Goal: Navigation & Orientation: Find specific page/section

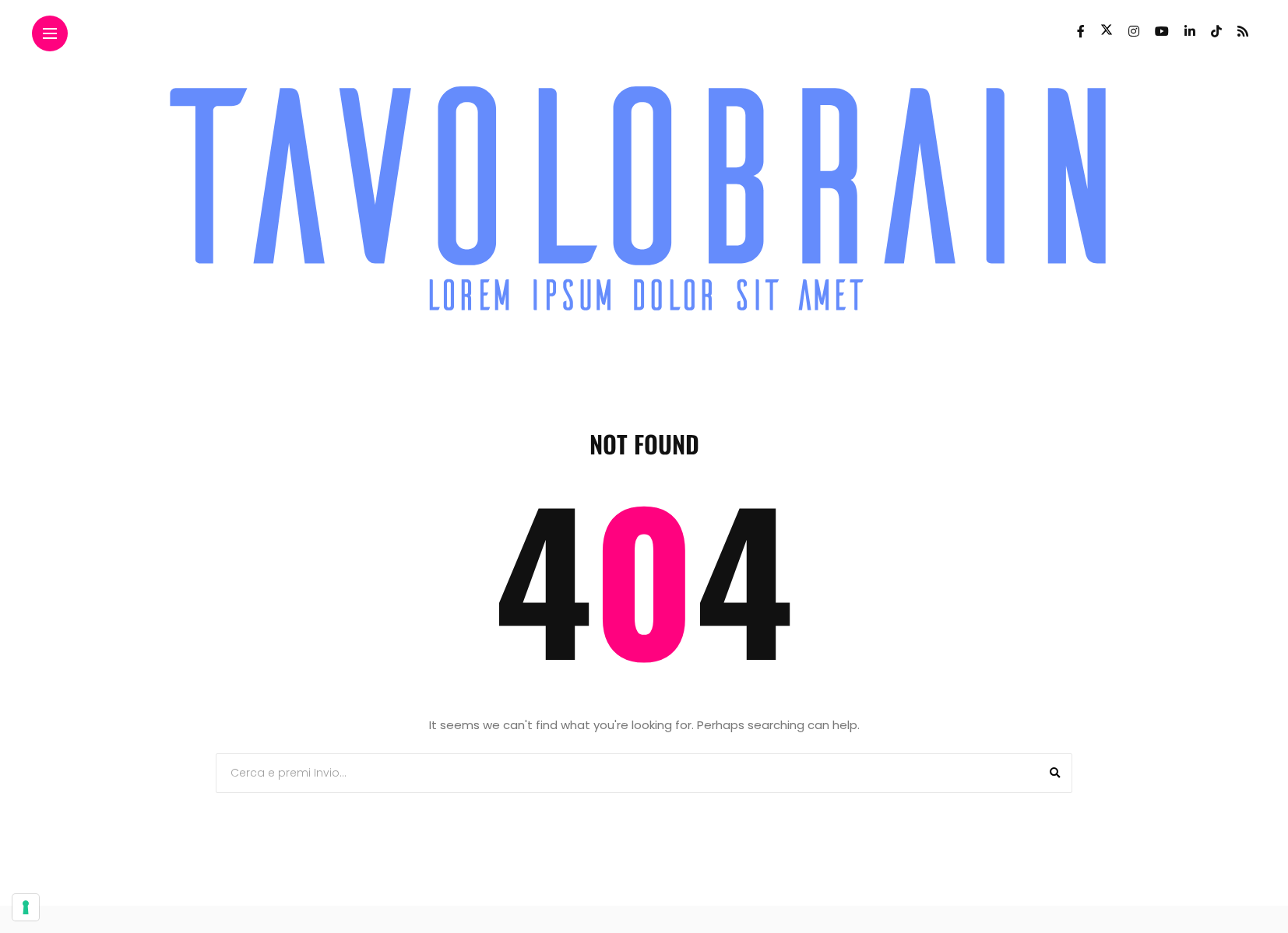
click at [623, 264] on icon at bounding box center [643, 197] width 979 height 254
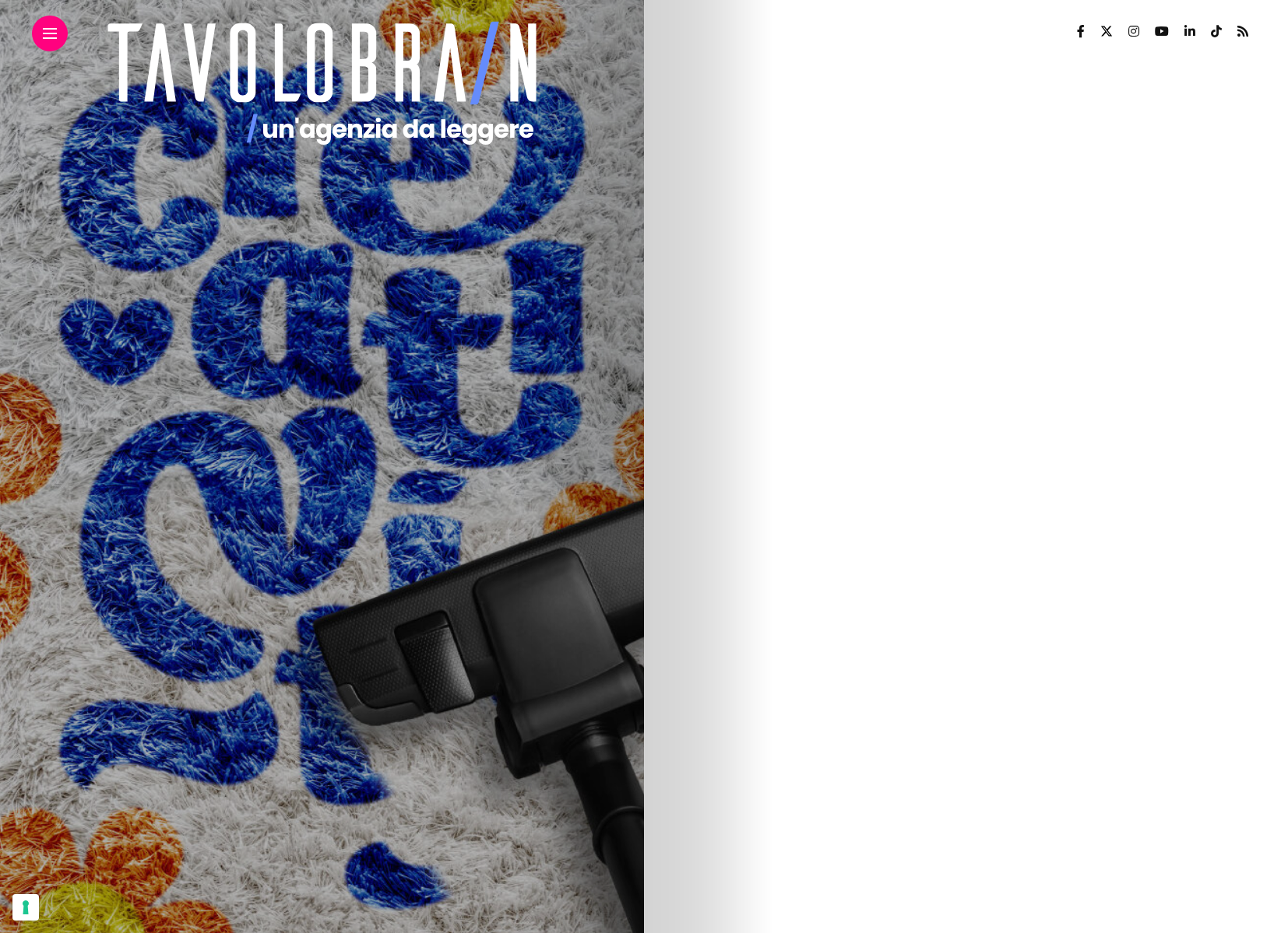
click at [81, 37] on header "il blog categorie cose da nerd graphic design inspiration marketing & advertisi…" at bounding box center [322, 33] width 644 height 67
click at [52, 35] on link at bounding box center [50, 34] width 14 height 10
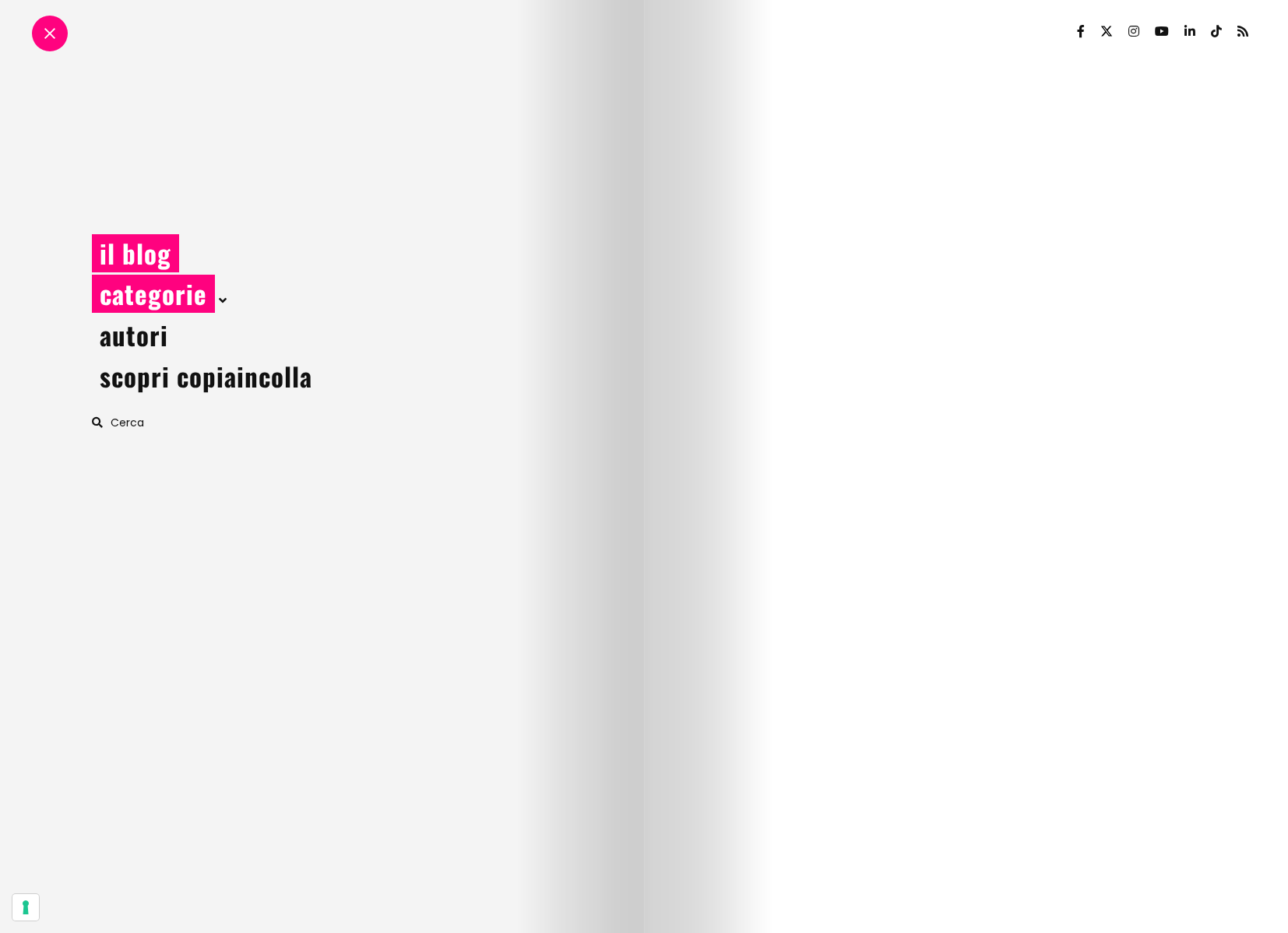
click at [155, 300] on link "categorie" at bounding box center [153, 293] width 123 height 38
click at [217, 299] on span at bounding box center [221, 301] width 12 height 16
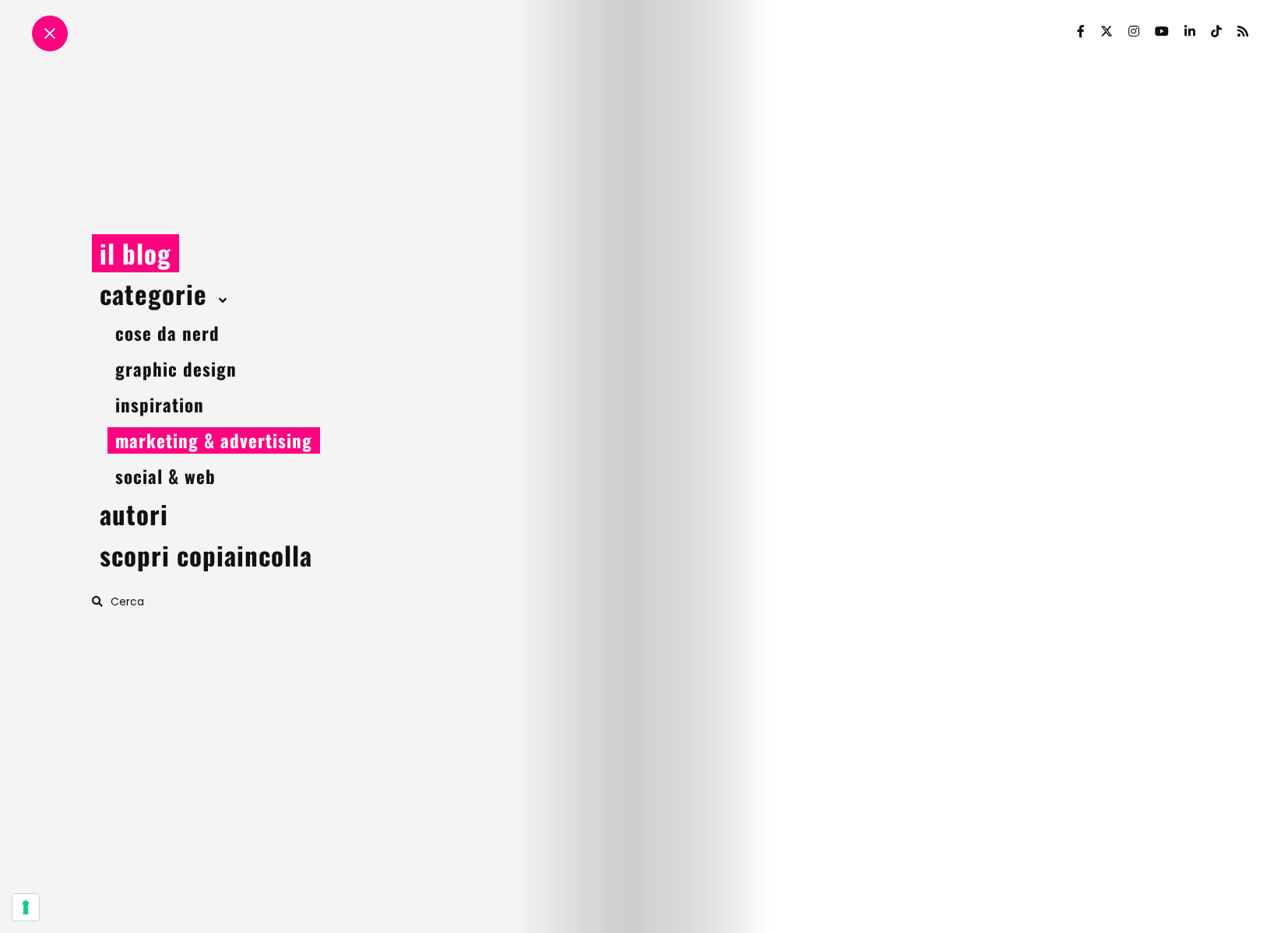
click at [186, 446] on link "marketing & advertising" at bounding box center [213, 441] width 213 height 27
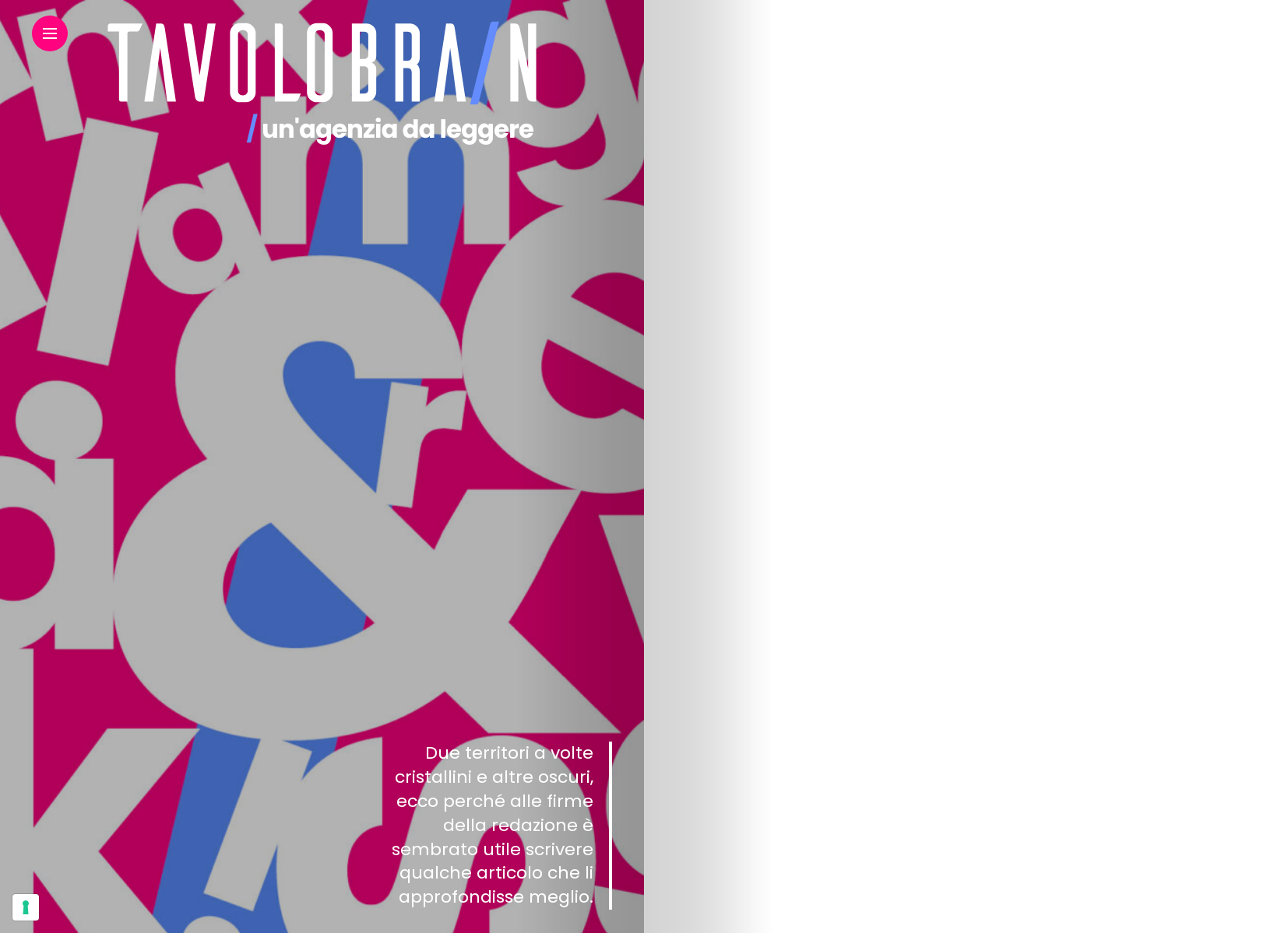
scroll to position [1492, 0]
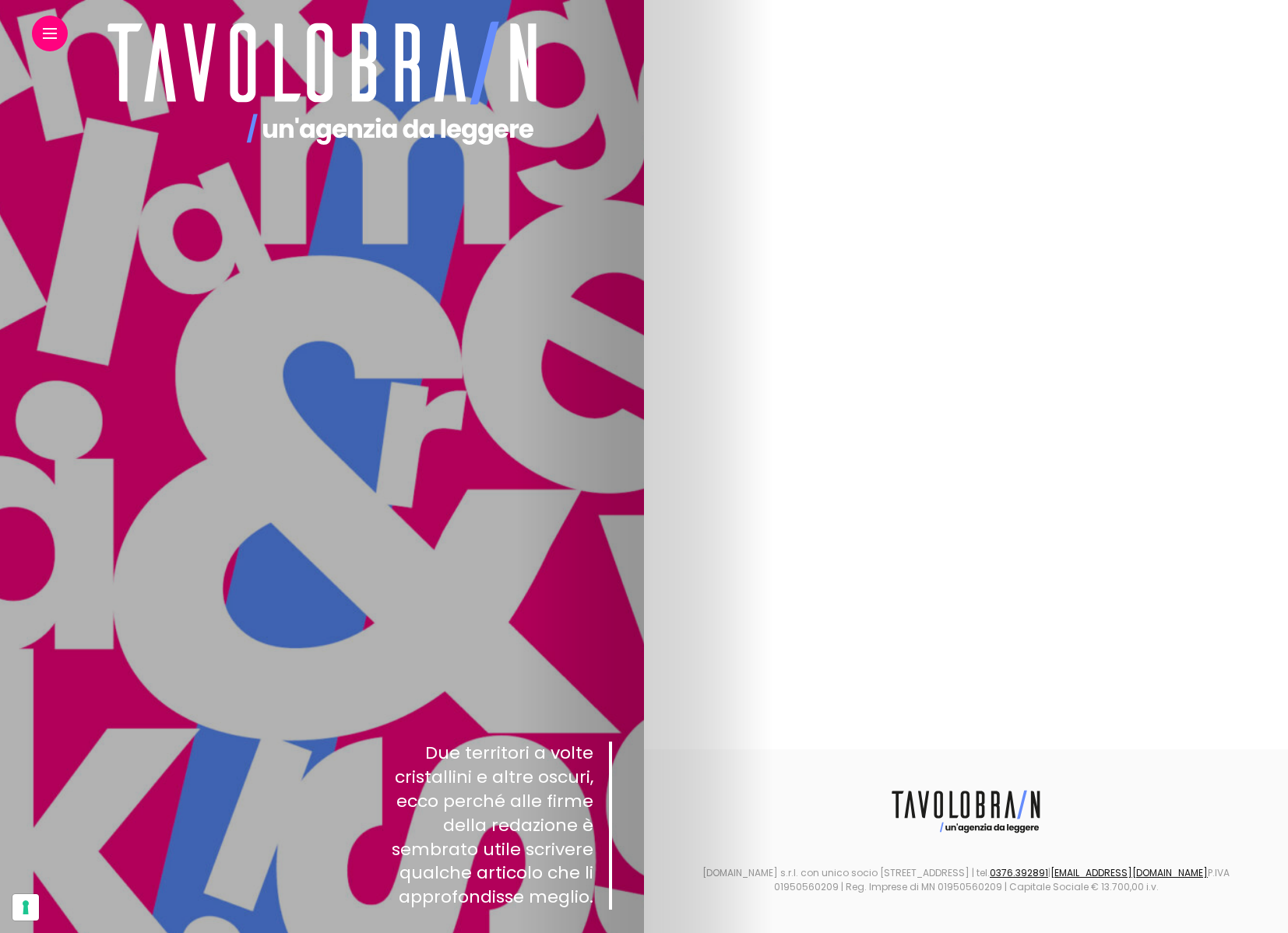
click at [57, 41] on div at bounding box center [50, 34] width 36 height 36
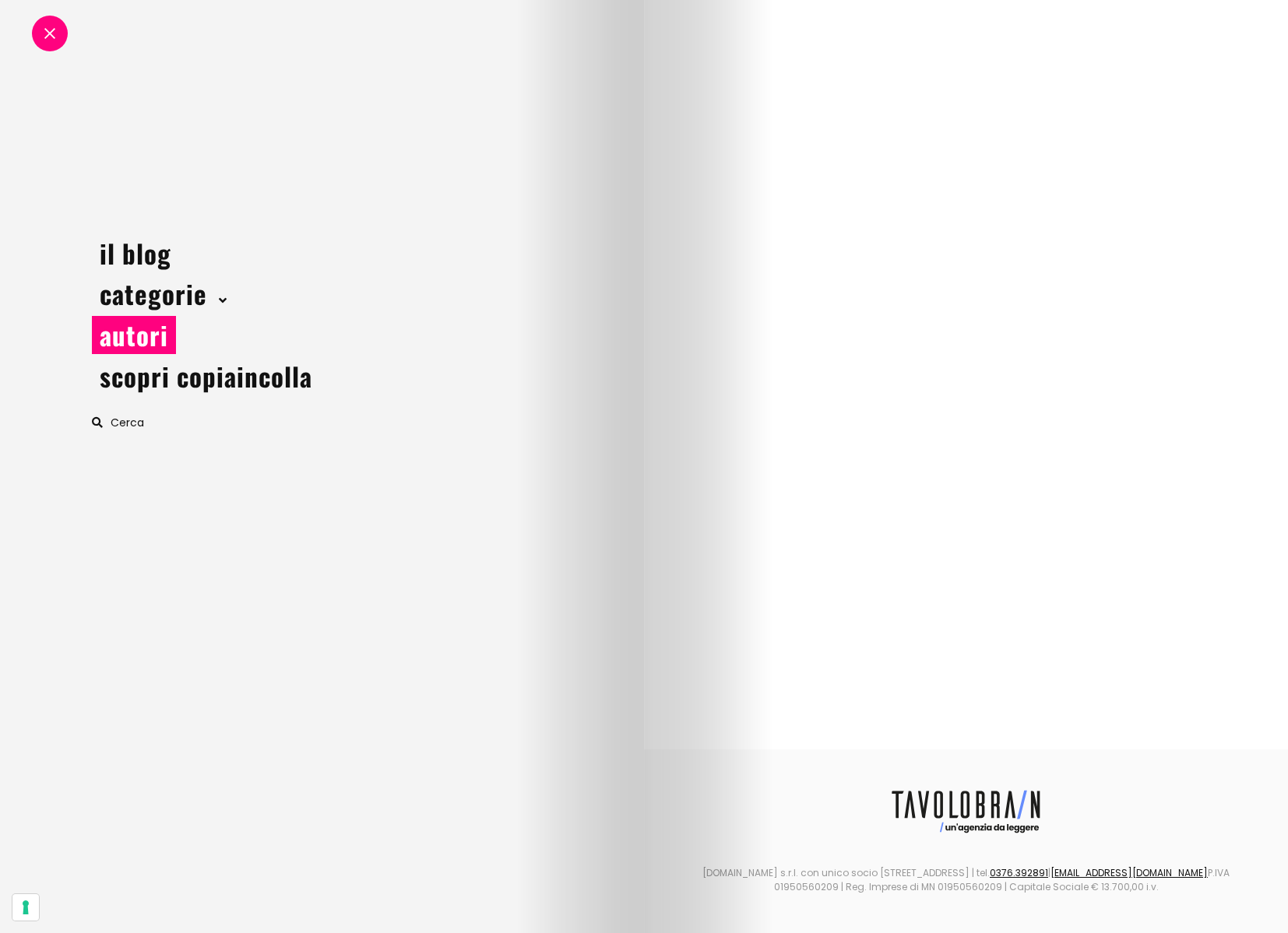
click at [115, 333] on link "autori" at bounding box center [133, 335] width 84 height 38
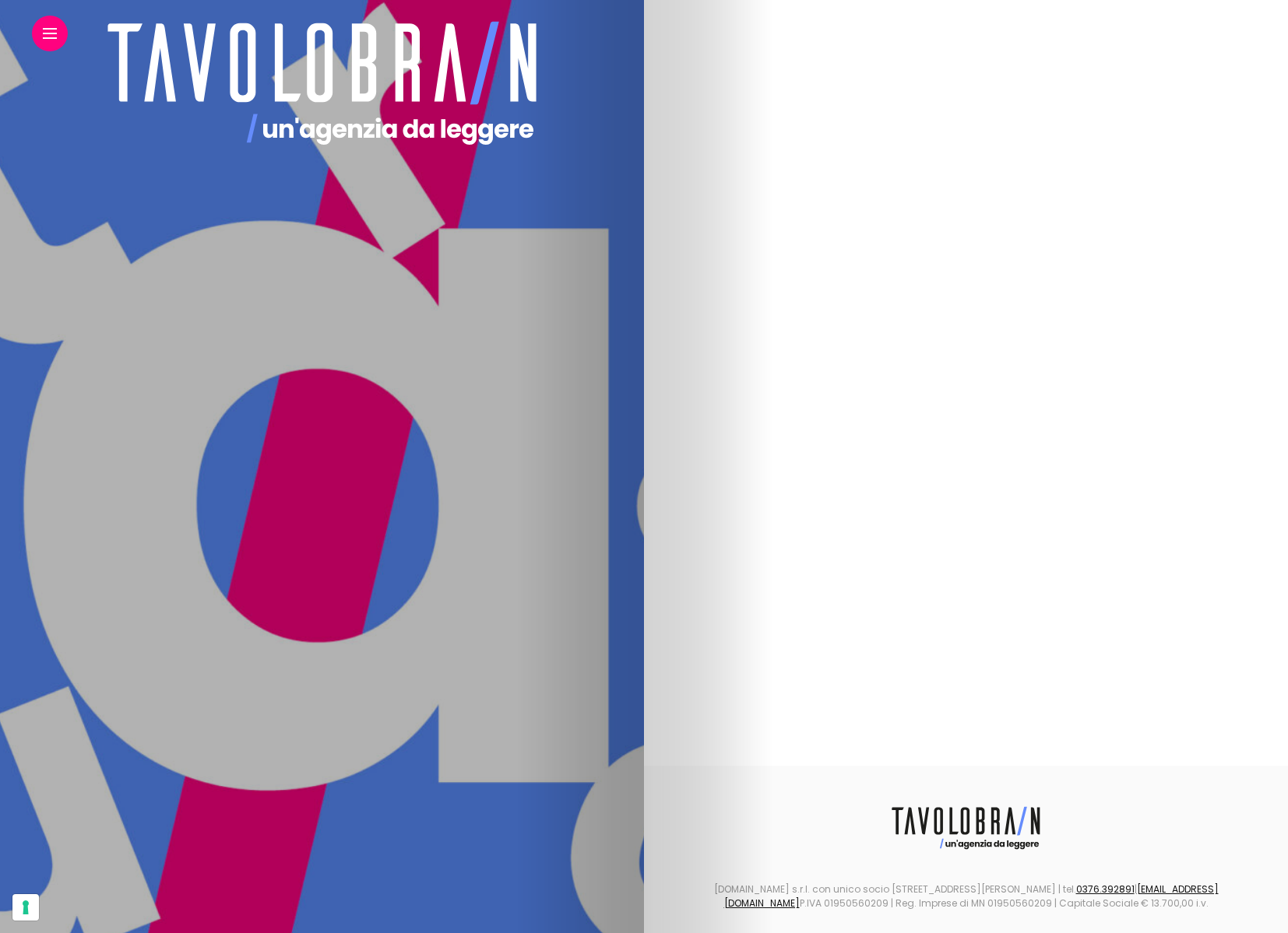
scroll to position [3094, 0]
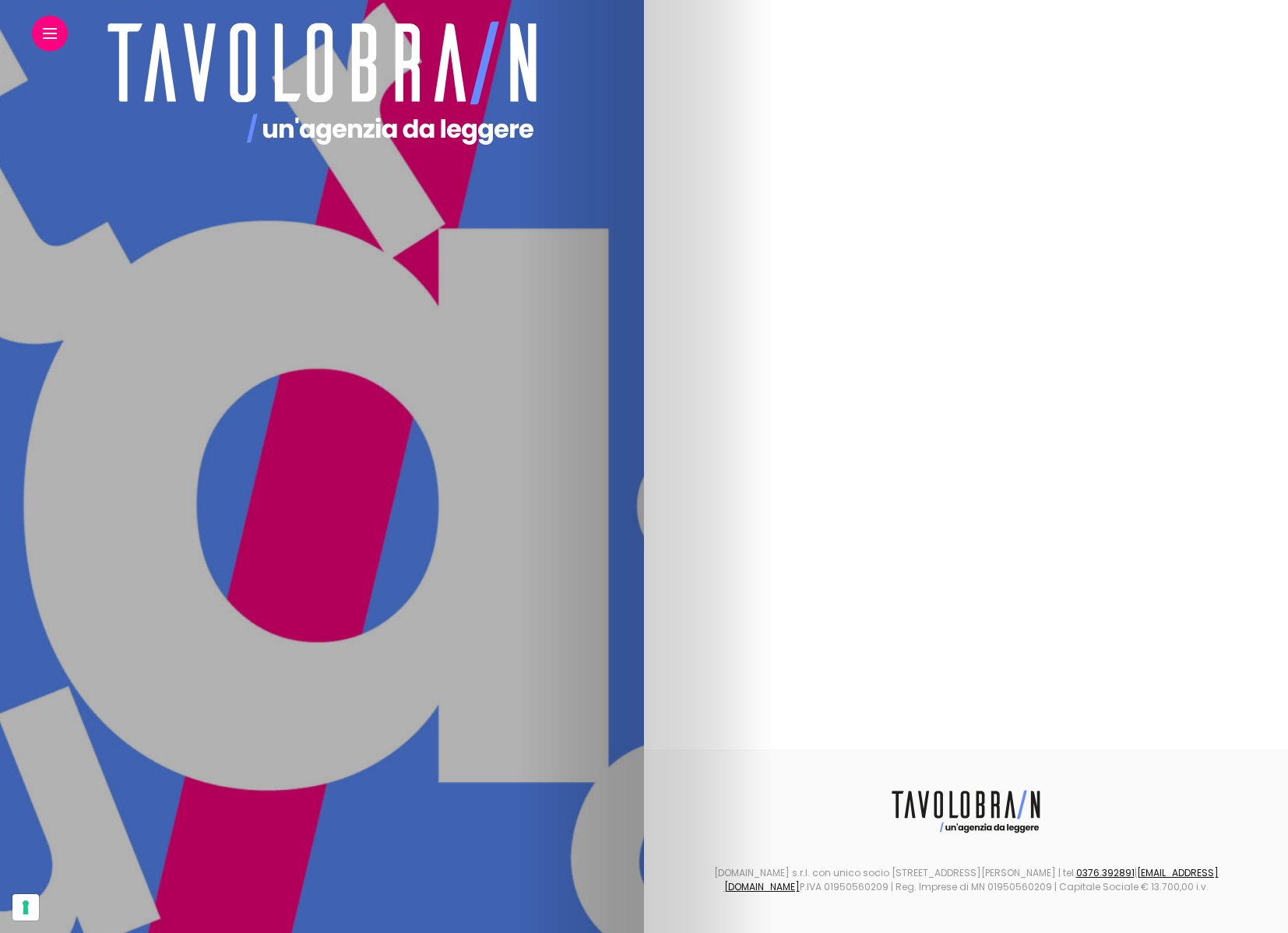
click at [43, 23] on div at bounding box center [50, 34] width 36 height 36
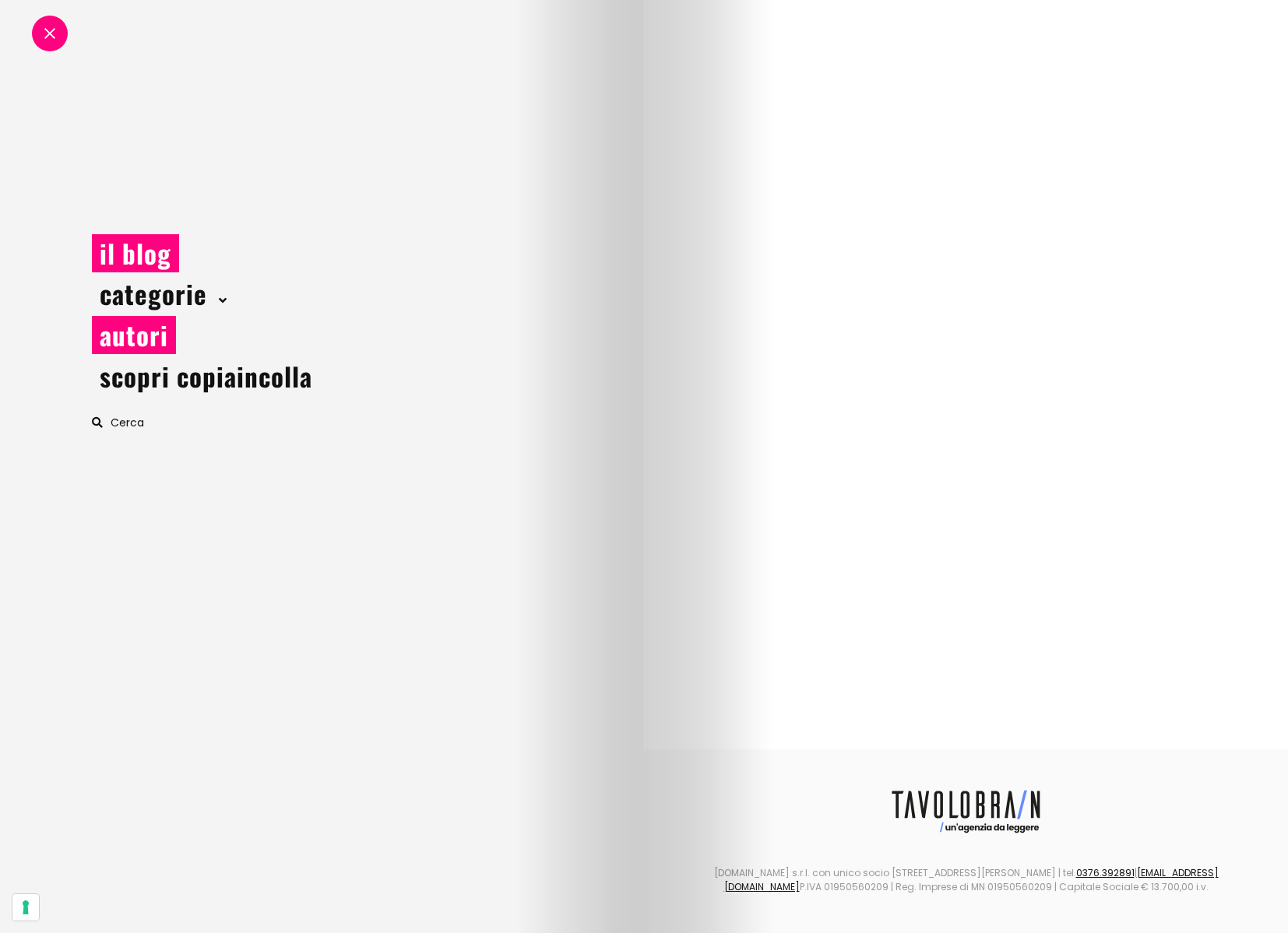
click at [140, 256] on link "il blog" at bounding box center [135, 253] width 87 height 38
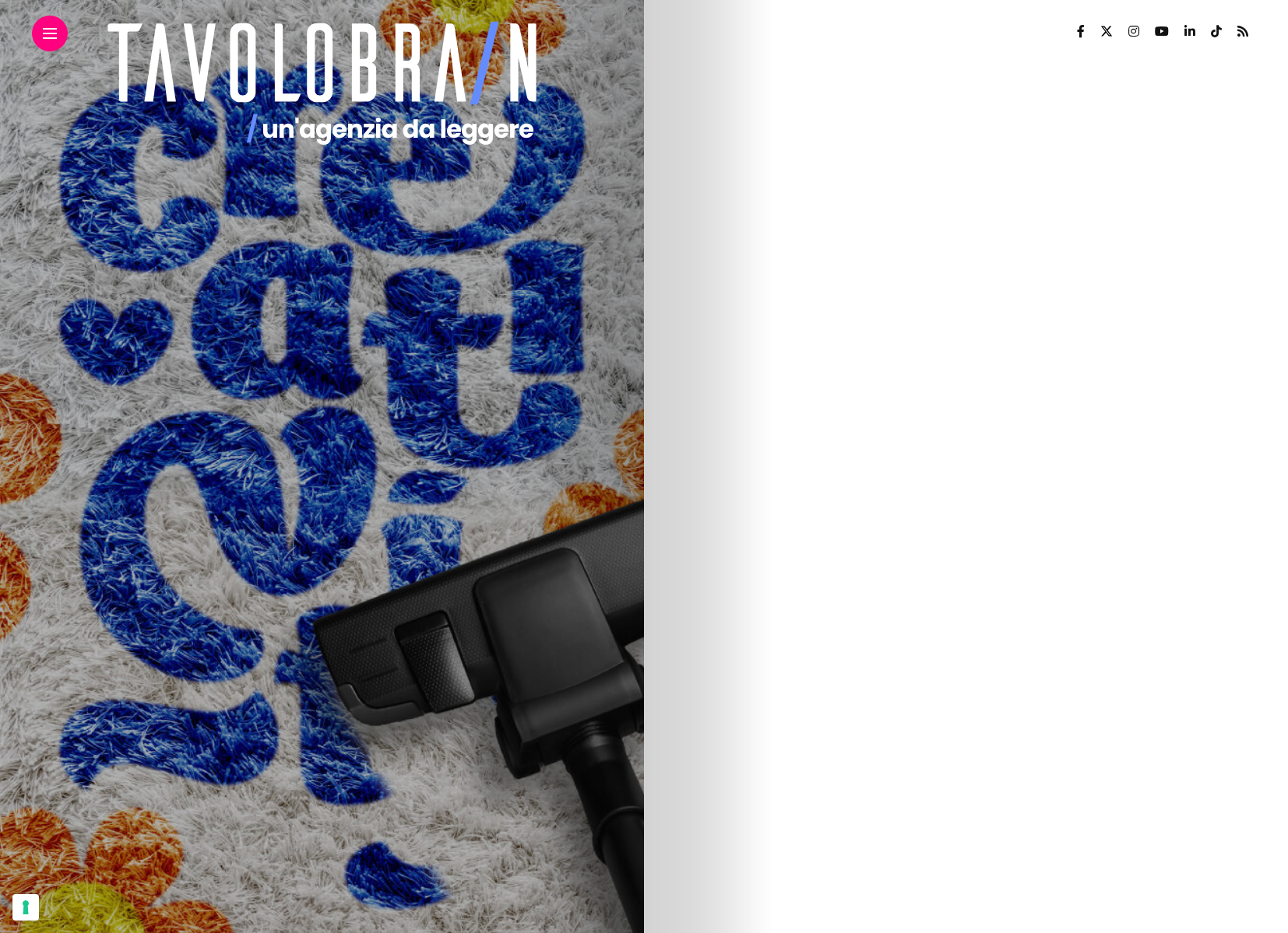
click at [39, 33] on div at bounding box center [50, 34] width 36 height 36
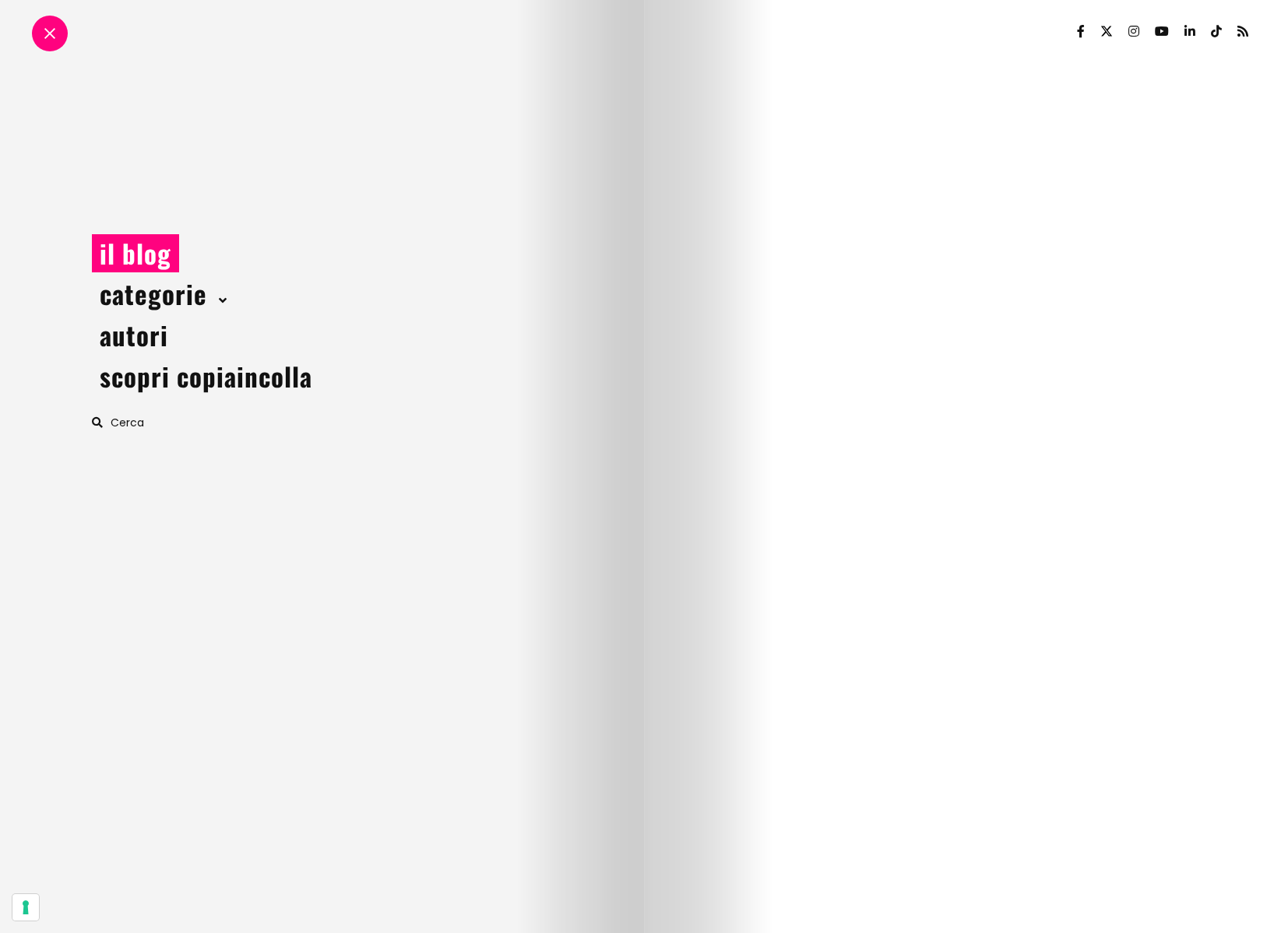
click at [218, 301] on span at bounding box center [221, 301] width 12 height 16
